Goal: Contribute content

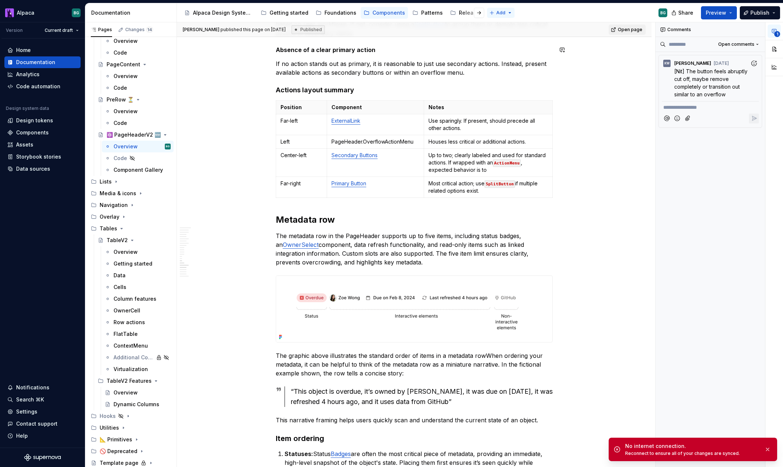
scroll to position [1894, 0]
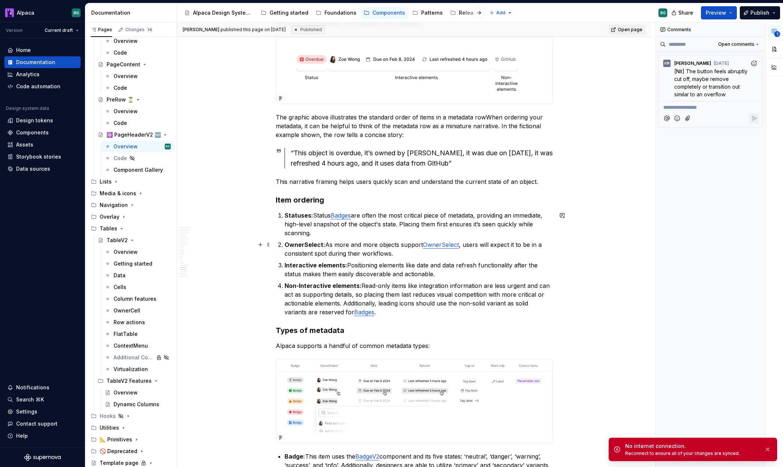
click at [444, 245] on link "OwnerSelect" at bounding box center [441, 244] width 36 height 7
click at [121, 227] on icon "Page tree" at bounding box center [122, 229] width 6 height 6
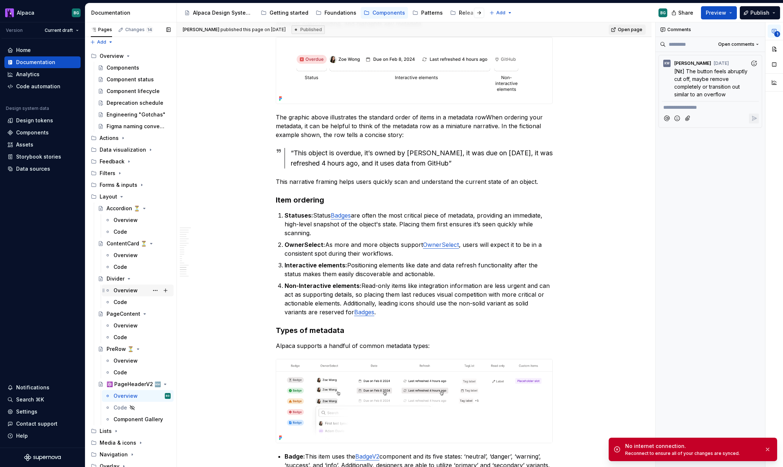
scroll to position [0, 0]
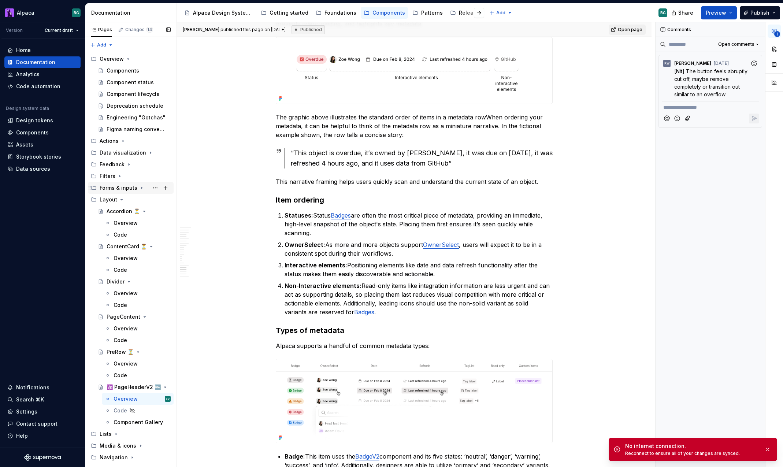
click at [141, 188] on icon "Page tree" at bounding box center [141, 188] width 1 height 2
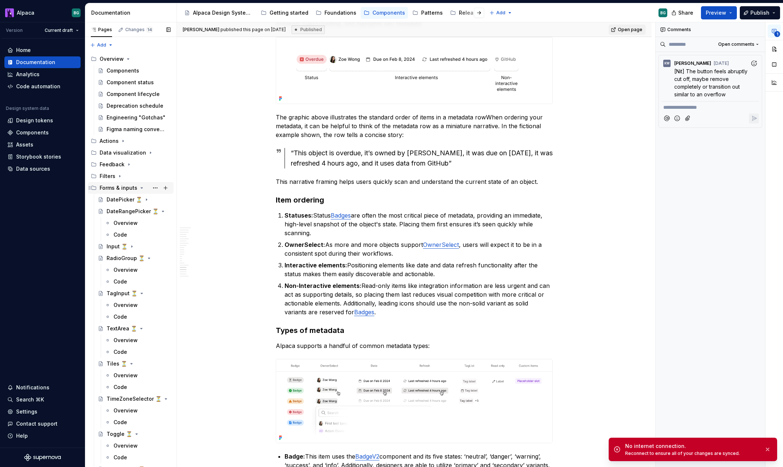
click at [140, 187] on icon "Page tree" at bounding box center [142, 188] width 6 height 6
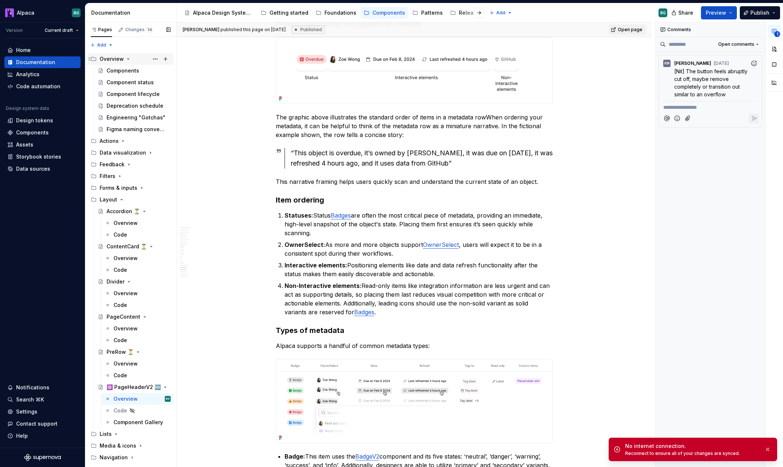
click at [128, 60] on icon "Page tree" at bounding box center [128, 59] width 6 height 6
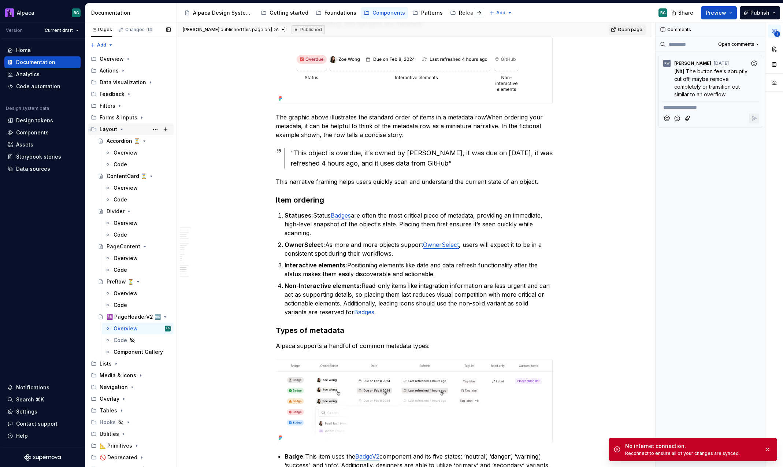
click at [118, 126] on div "Layout" at bounding box center [135, 129] width 71 height 10
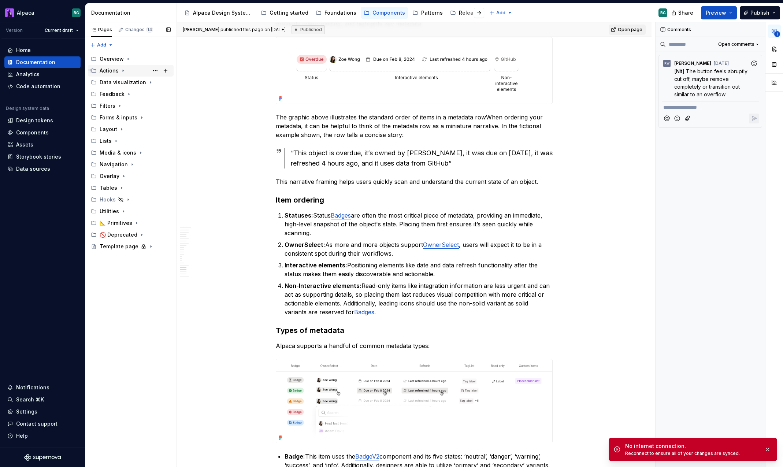
click at [124, 71] on icon "Page tree" at bounding box center [123, 71] width 6 height 6
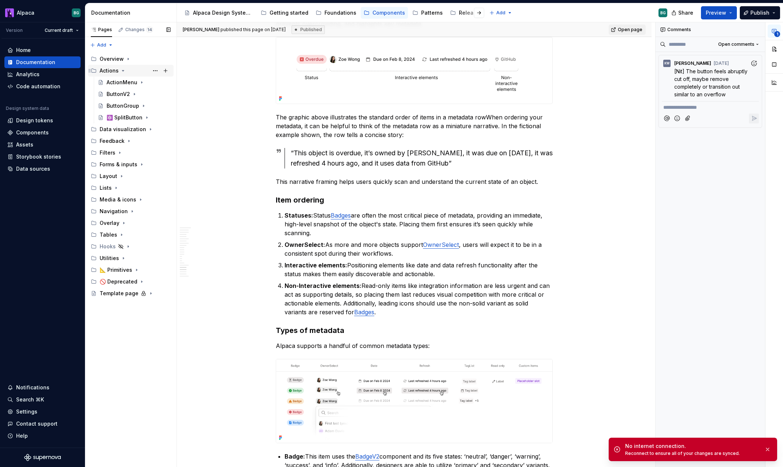
click at [124, 71] on icon "Page tree" at bounding box center [123, 71] width 6 height 6
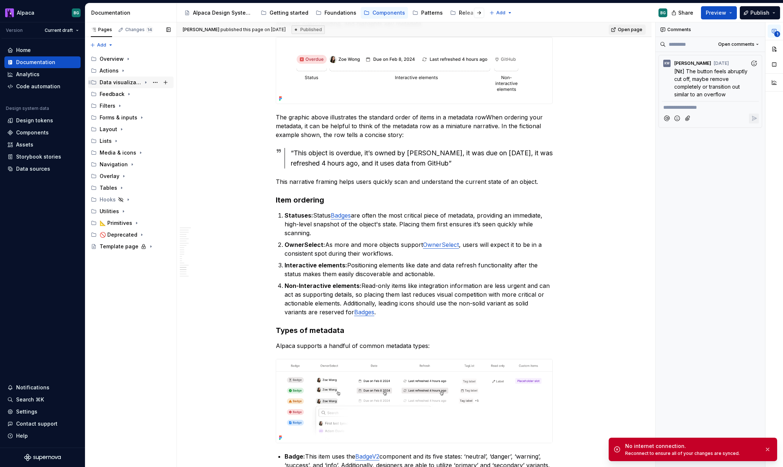
click at [147, 83] on icon "Page tree" at bounding box center [146, 82] width 6 height 6
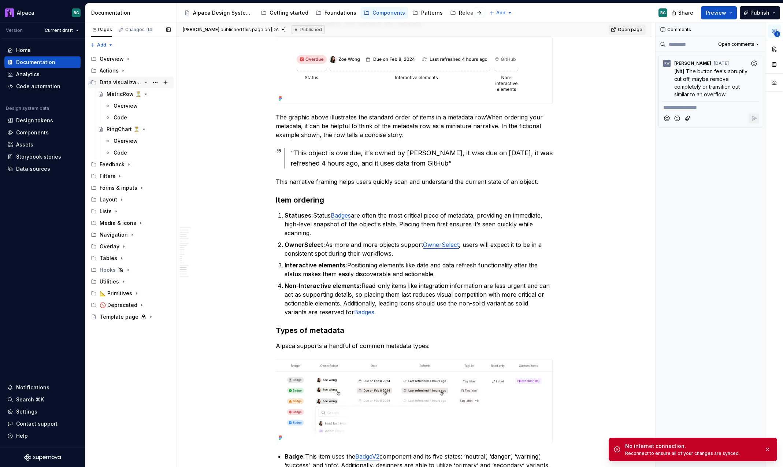
click at [147, 83] on icon "Page tree" at bounding box center [146, 82] width 6 height 6
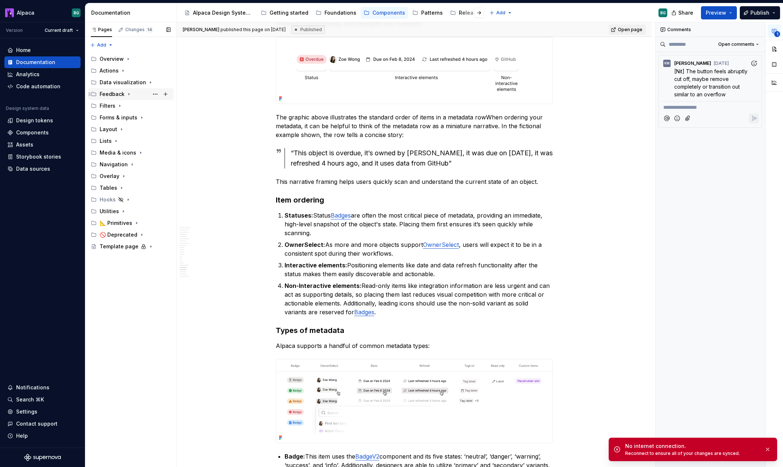
click at [130, 91] on icon "Page tree" at bounding box center [129, 94] width 6 height 6
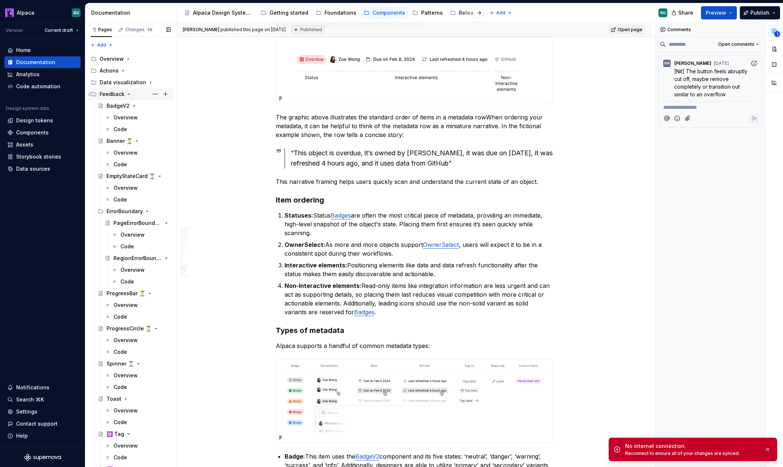
click at [129, 94] on icon "Page tree" at bounding box center [129, 94] width 6 height 6
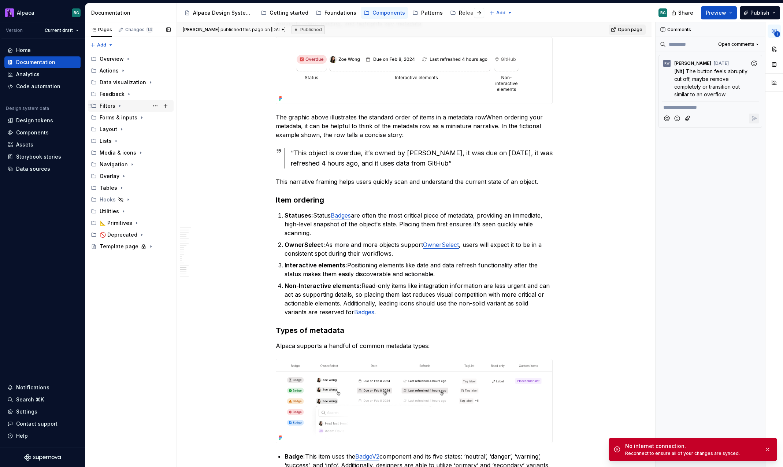
click at [120, 108] on icon "Page tree" at bounding box center [120, 106] width 6 height 6
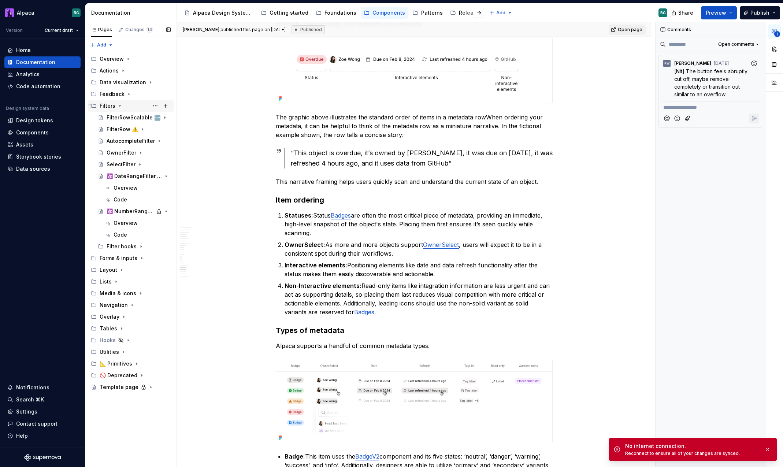
click at [120, 105] on icon "Page tree" at bounding box center [120, 106] width 6 height 6
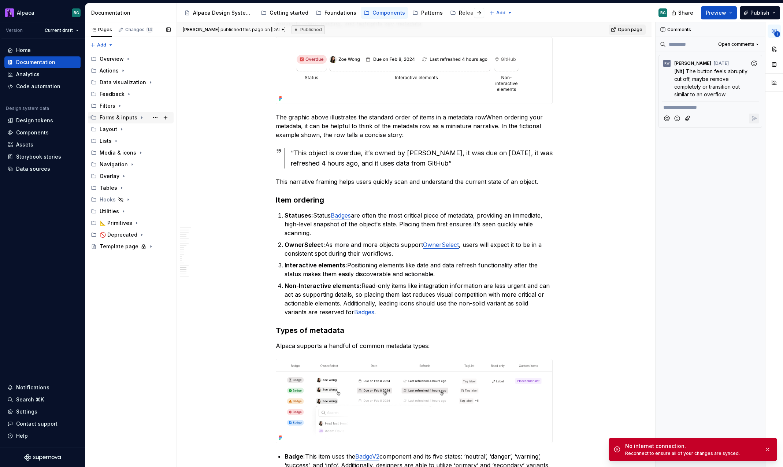
click at [141, 117] on icon "Page tree" at bounding box center [141, 118] width 1 height 2
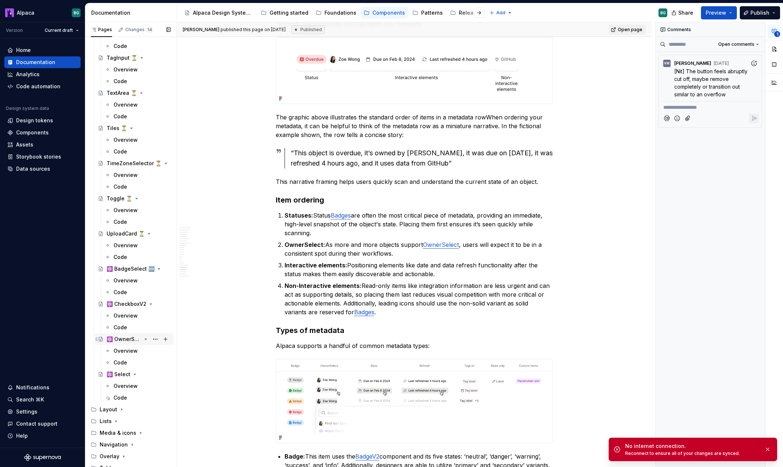
scroll to position [166, 0]
click at [122, 347] on div "Overview" at bounding box center [126, 350] width 24 height 7
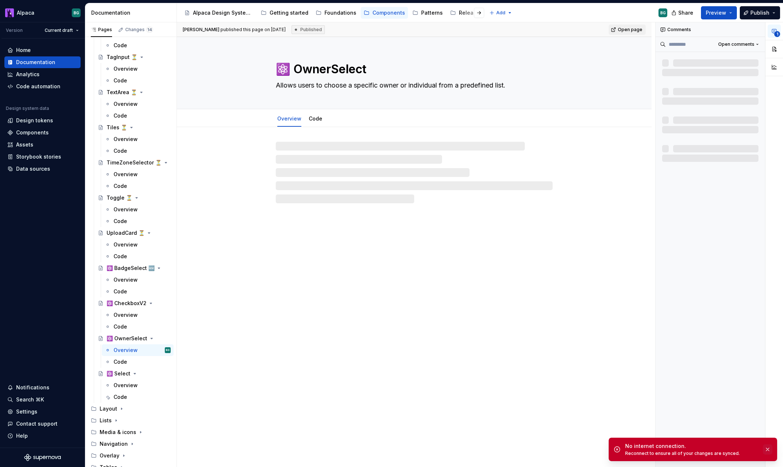
click at [766, 450] on button "button" at bounding box center [768, 449] width 10 height 10
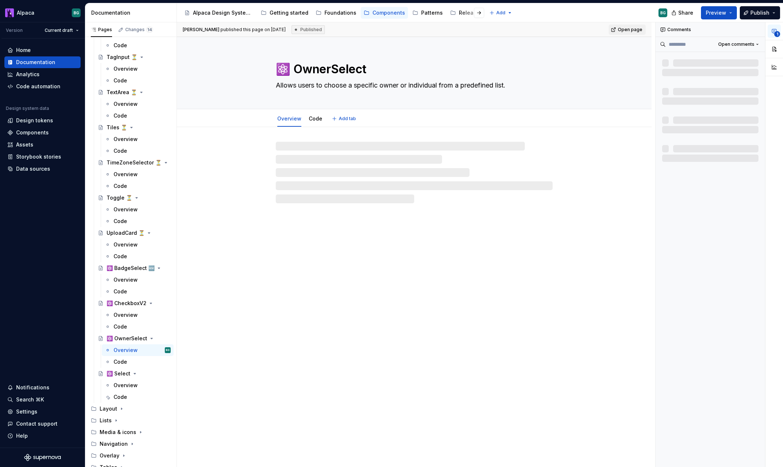
type textarea "*"
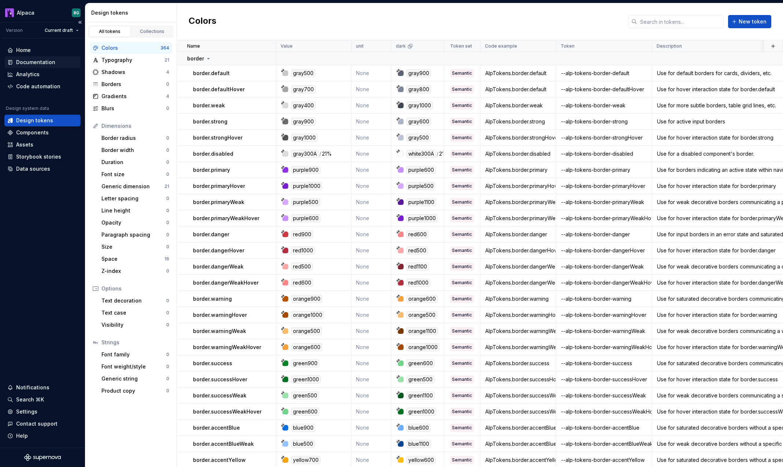
click at [48, 59] on div "Documentation" at bounding box center [35, 62] width 39 height 7
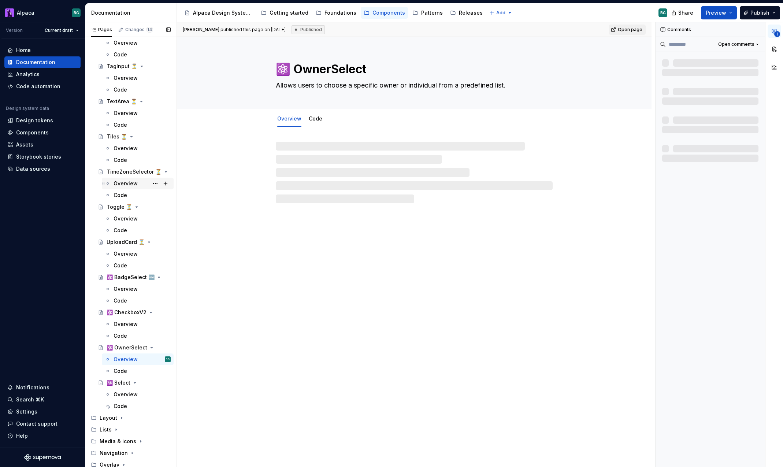
scroll to position [180, 0]
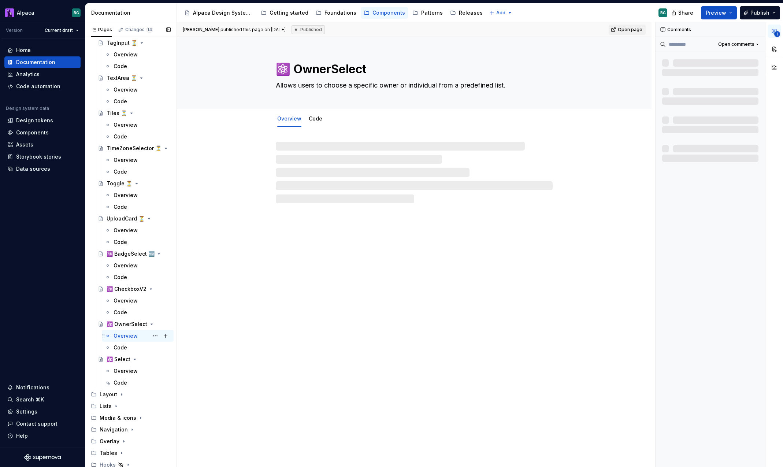
click at [132, 337] on div "Overview" at bounding box center [126, 335] width 24 height 7
click at [128, 347] on div "Code" at bounding box center [142, 348] width 57 height 10
click at [129, 338] on div "Overview" at bounding box center [126, 335] width 24 height 7
click at [134, 372] on div "Overview" at bounding box center [126, 370] width 24 height 7
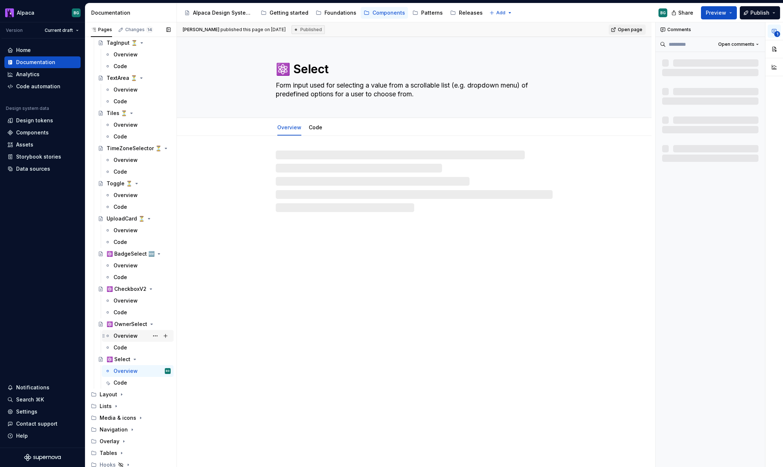
click at [129, 337] on div "Overview" at bounding box center [126, 335] width 24 height 7
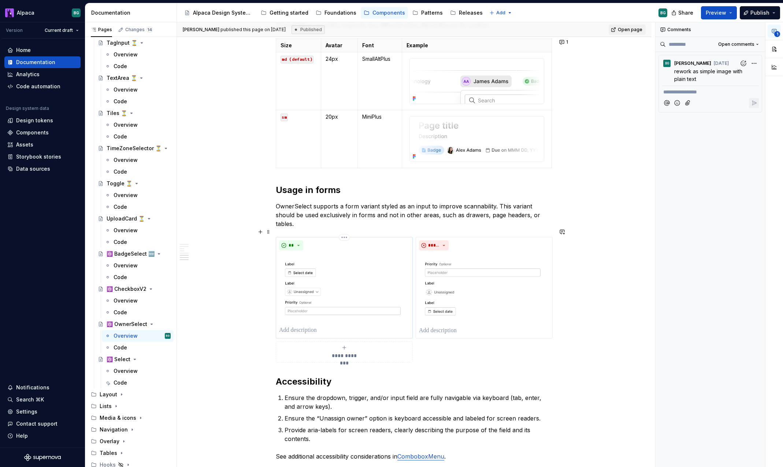
scroll to position [1048, 0]
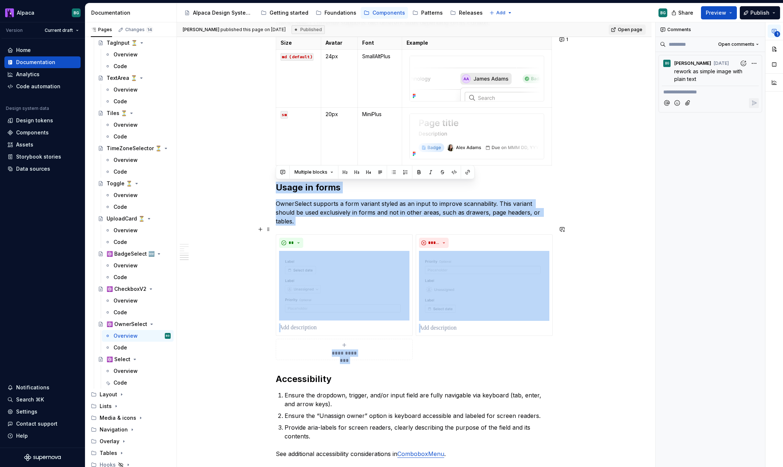
drag, startPoint x: 275, startPoint y: 188, endPoint x: 572, endPoint y: 343, distance: 334.7
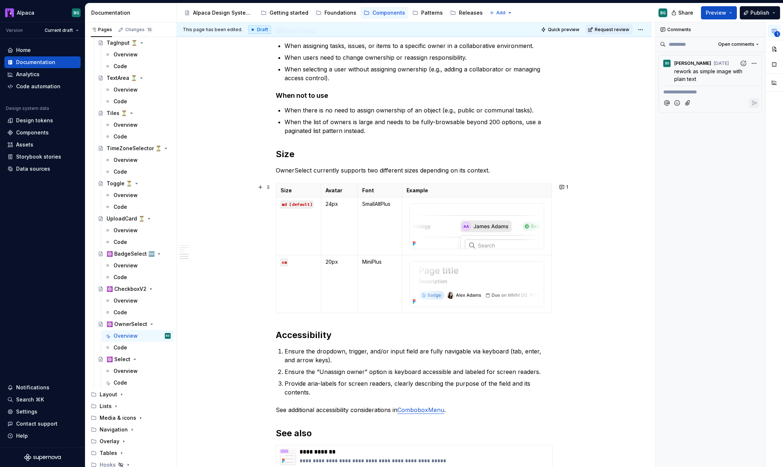
scroll to position [884, 0]
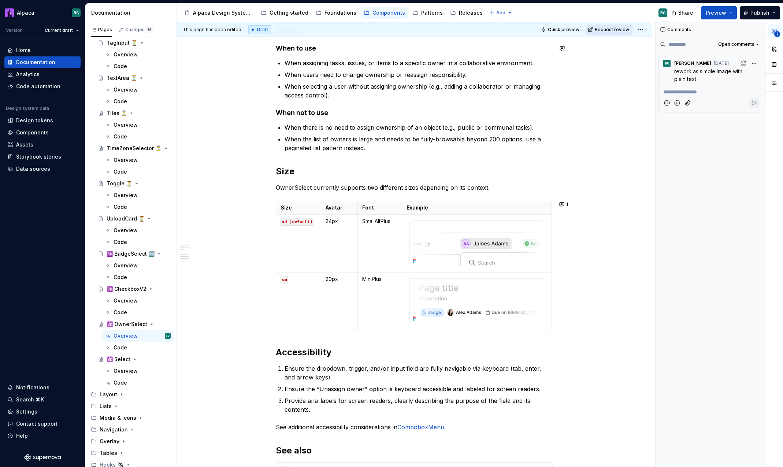
click at [609, 33] on button "Request review" at bounding box center [609, 30] width 47 height 10
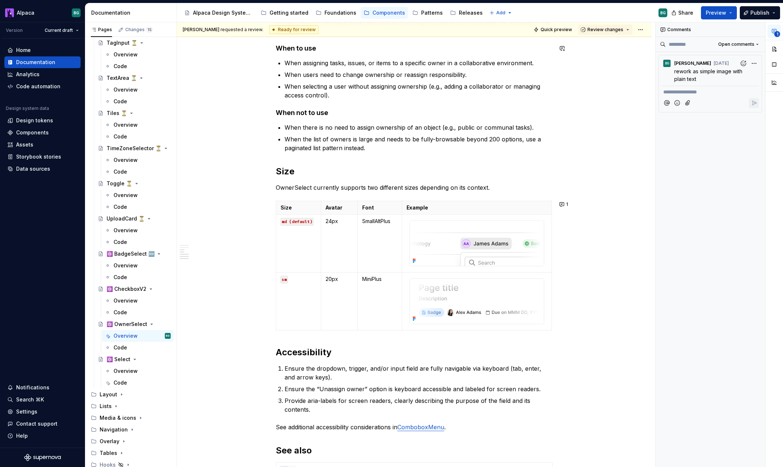
click at [609, 33] on button "Review changes" at bounding box center [605, 30] width 54 height 10
click at [607, 44] on div "Approve" at bounding box center [625, 43] width 64 height 7
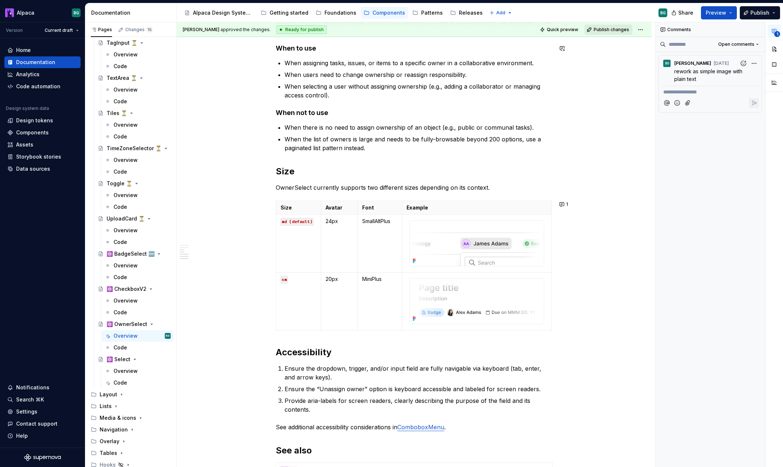
click at [606, 34] on button "Publish changes" at bounding box center [609, 30] width 48 height 10
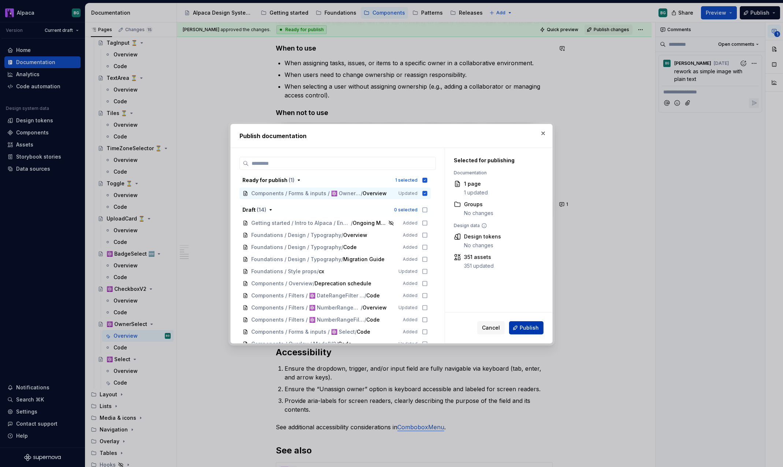
click at [520, 328] on button "Publish" at bounding box center [526, 327] width 34 height 13
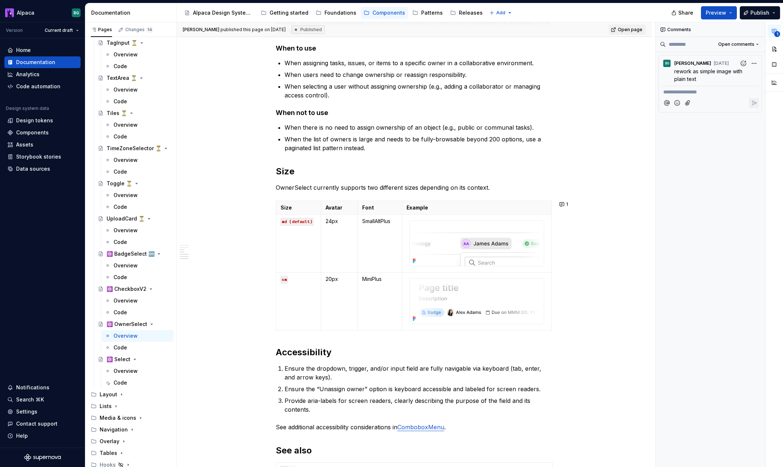
type textarea "*"
